Goal: Information Seeking & Learning: Check status

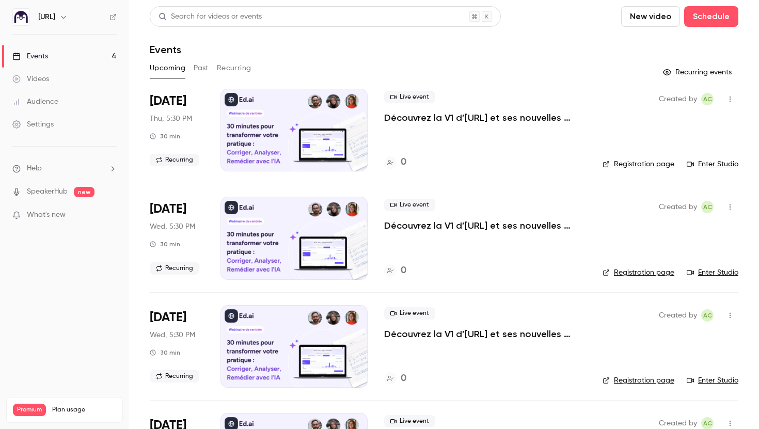
click at [55, 57] on link "Events 4" at bounding box center [64, 56] width 129 height 23
click at [240, 64] on button "Recurring" at bounding box center [234, 68] width 35 height 17
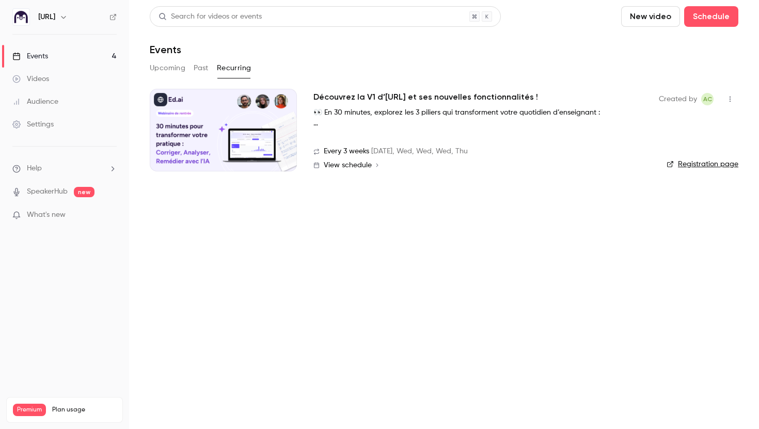
click at [693, 165] on link "Registration page" at bounding box center [703, 164] width 72 height 10
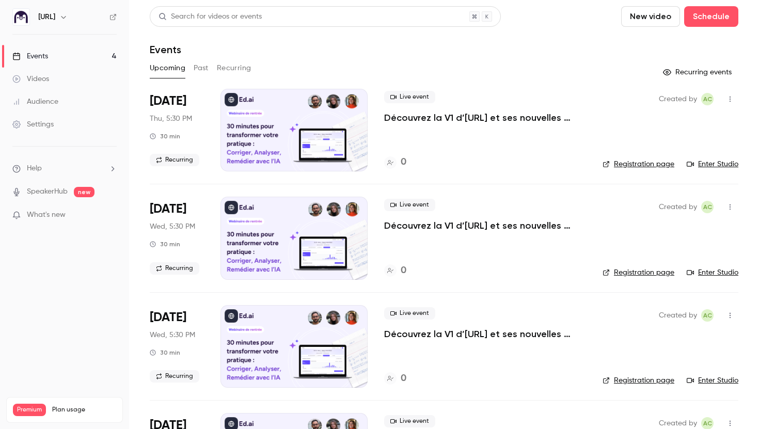
click at [66, 53] on link "Events 4" at bounding box center [64, 56] width 129 height 23
click at [205, 69] on button "Past" at bounding box center [201, 68] width 15 height 17
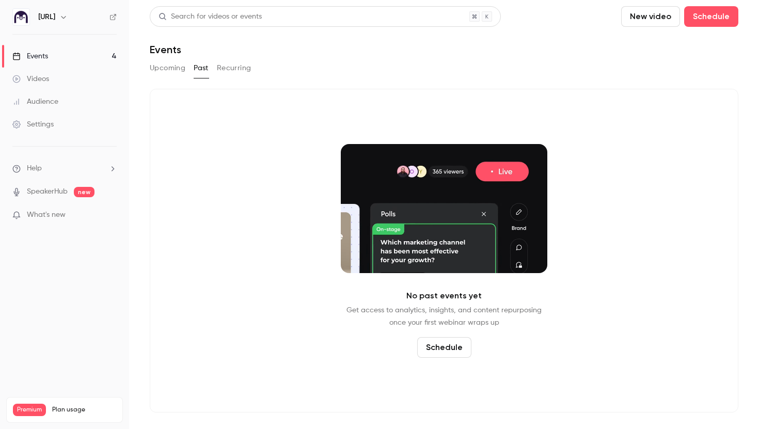
click at [224, 69] on button "Recurring" at bounding box center [234, 68] width 35 height 17
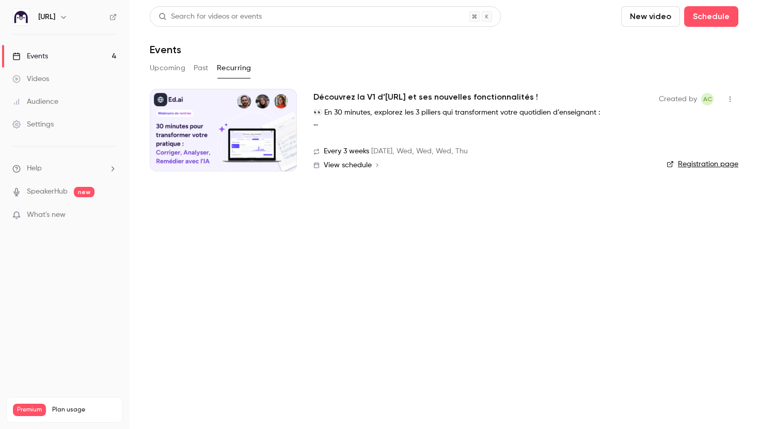
click at [194, 68] on button "Past" at bounding box center [201, 68] width 15 height 17
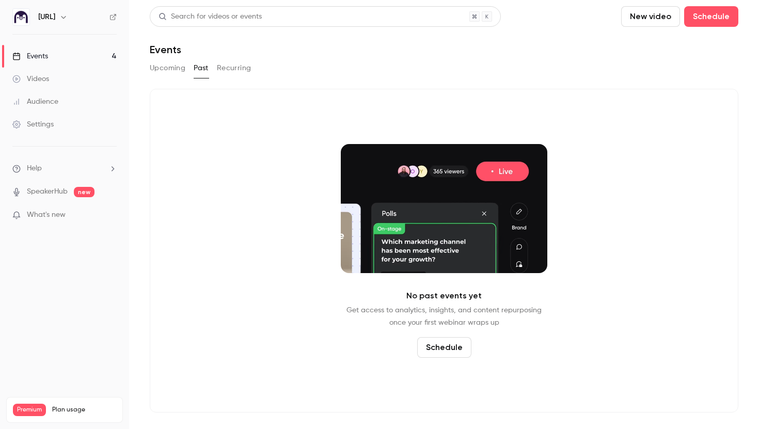
click at [172, 68] on button "Upcoming" at bounding box center [168, 68] width 36 height 17
